Goal: Task Accomplishment & Management: Complete application form

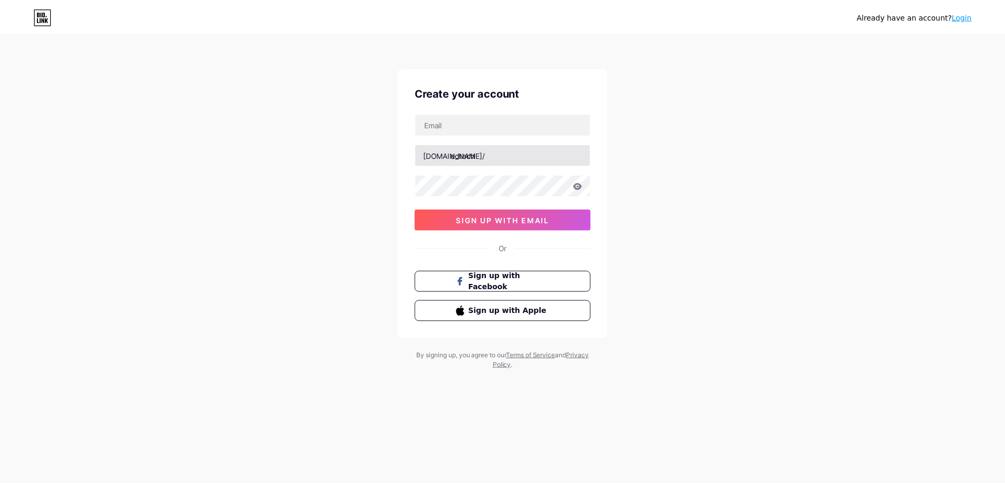
scroll to position [154, 0]
click at [468, 123] on input "text" at bounding box center [506, 123] width 176 height 21
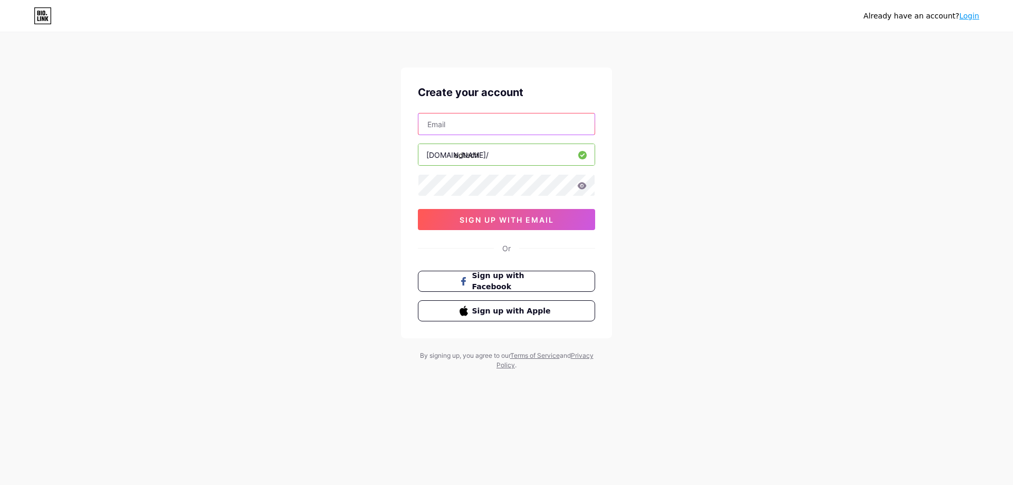
type input "[EMAIL_ADDRESS][DOMAIN_NAME]"
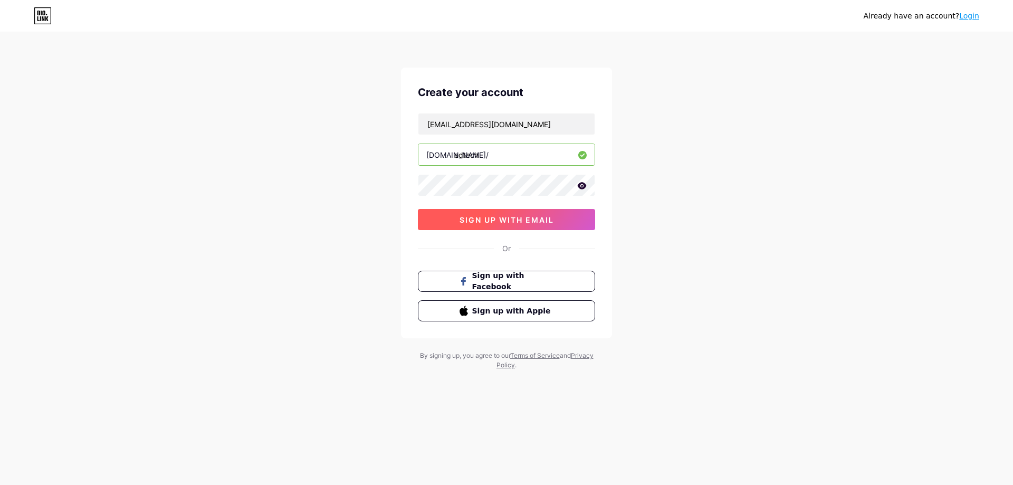
click at [478, 216] on span "sign up with email" at bounding box center [506, 219] width 94 height 9
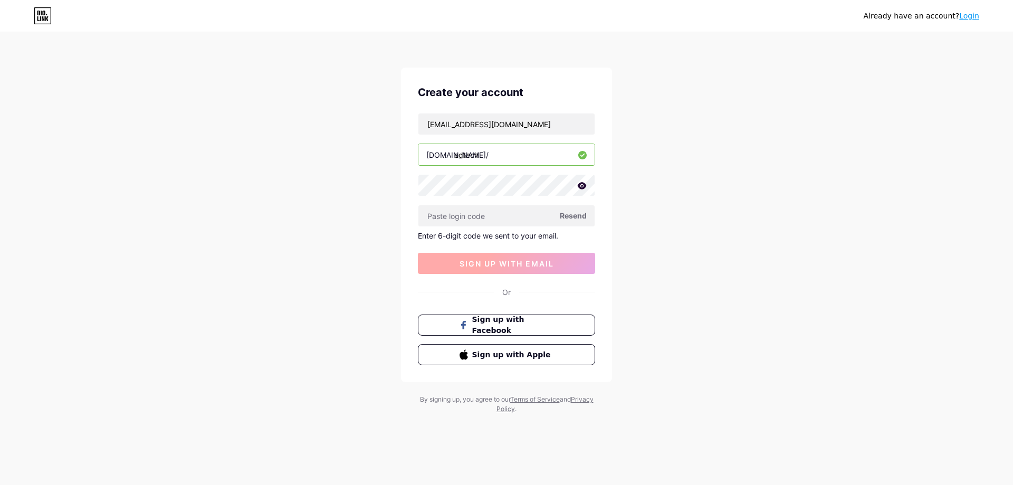
click at [478, 216] on input "text" at bounding box center [506, 215] width 176 height 21
paste input "501934"
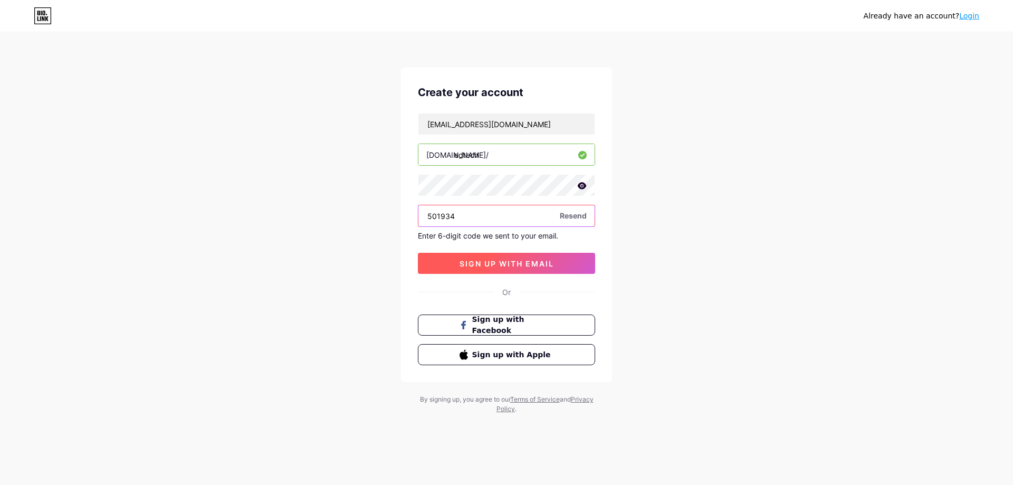
type input "501934"
click at [532, 261] on span "sign up with email" at bounding box center [506, 263] width 94 height 9
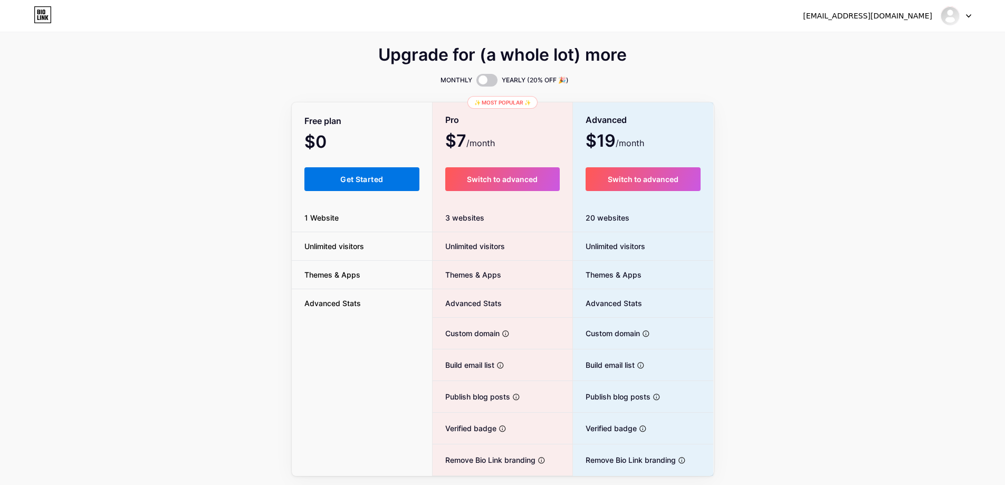
click at [322, 184] on button "Get Started" at bounding box center [362, 179] width 116 height 24
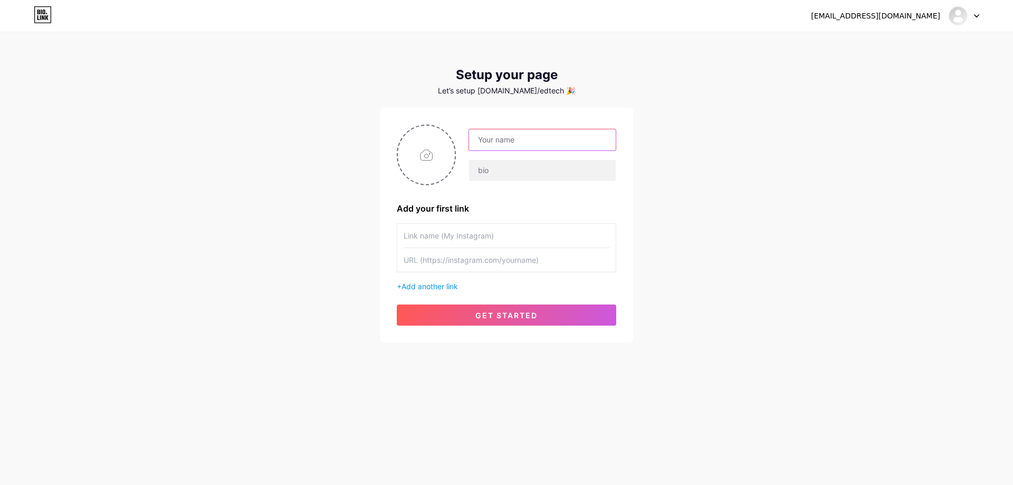
click at [493, 138] on input "text" at bounding box center [542, 139] width 147 height 21
type input "[PERSON_NAME]"
click at [440, 235] on input "text" at bounding box center [507, 236] width 206 height 24
click at [435, 257] on input "text" at bounding box center [507, 260] width 206 height 24
click at [422, 282] on span "Add another link" at bounding box center [429, 286] width 56 height 9
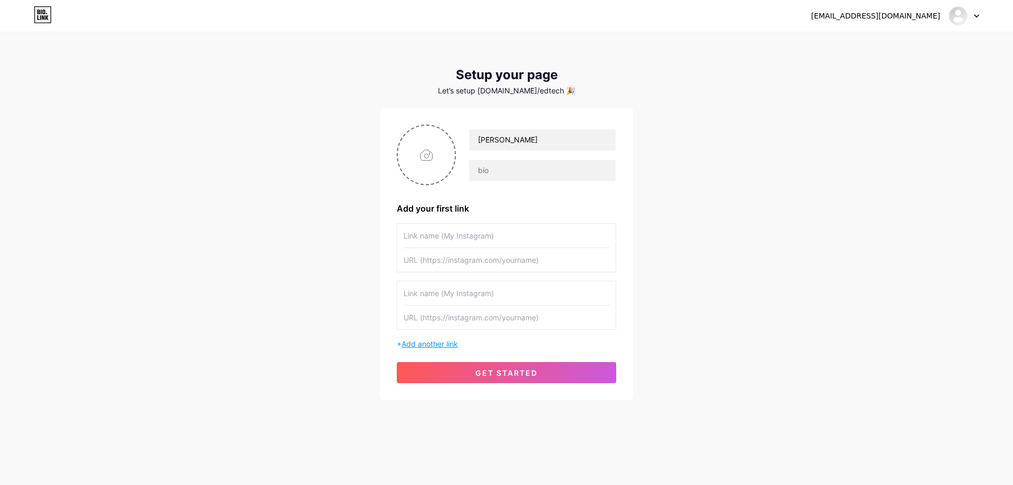
click at [415, 345] on span "Add another link" at bounding box center [429, 343] width 56 height 9
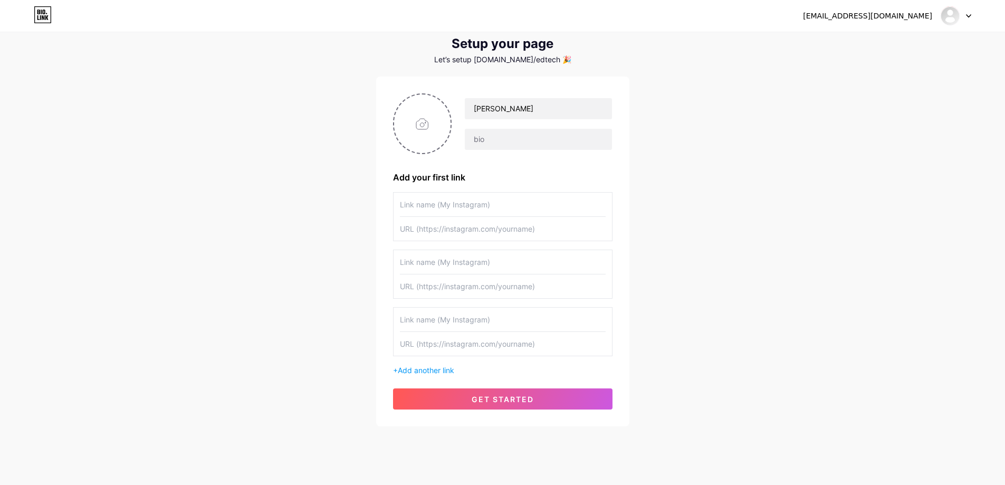
scroll to position [49, 0]
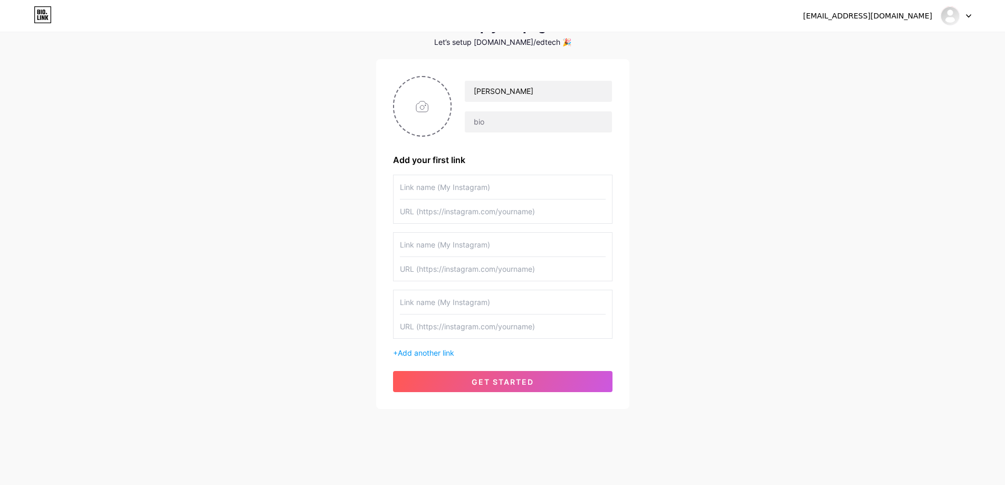
click at [443, 187] on input "text" at bounding box center [503, 187] width 206 height 24
click at [434, 188] on input "text" at bounding box center [503, 187] width 206 height 24
type input "UPDF 2.0 رابط تحميل مجاني"
click at [442, 210] on input "text" at bounding box center [503, 211] width 206 height 24
